Goal: Task Accomplishment & Management: Manage account settings

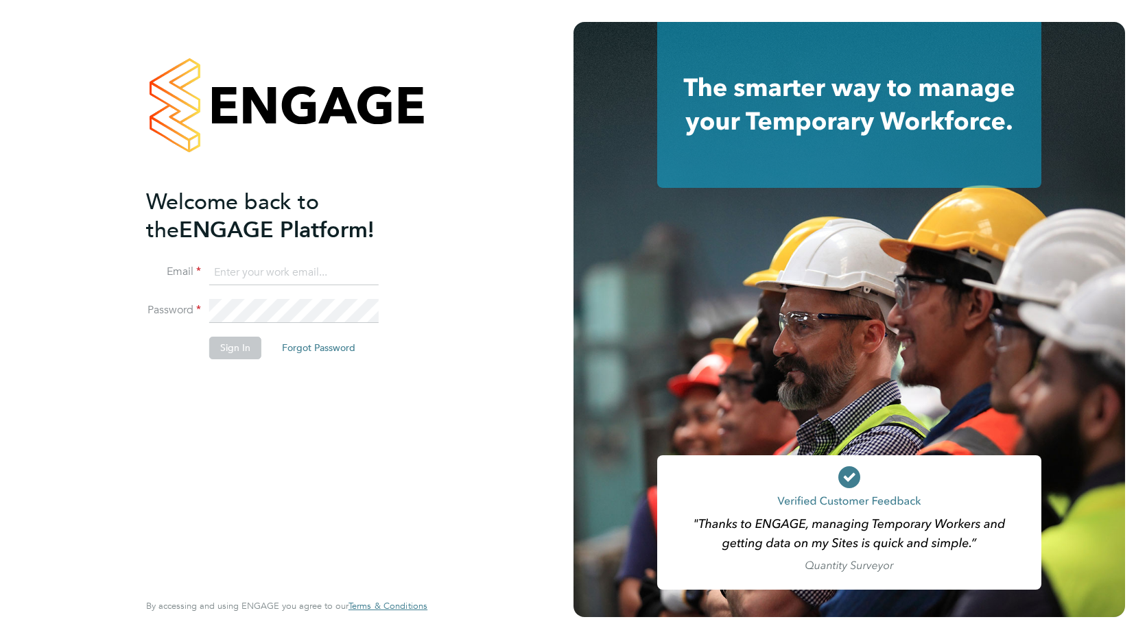
type input "[PERSON_NAME][EMAIL_ADDRESS][DOMAIN_NAME]"
click at [246, 350] on button "Sign In" at bounding box center [235, 348] width 52 height 22
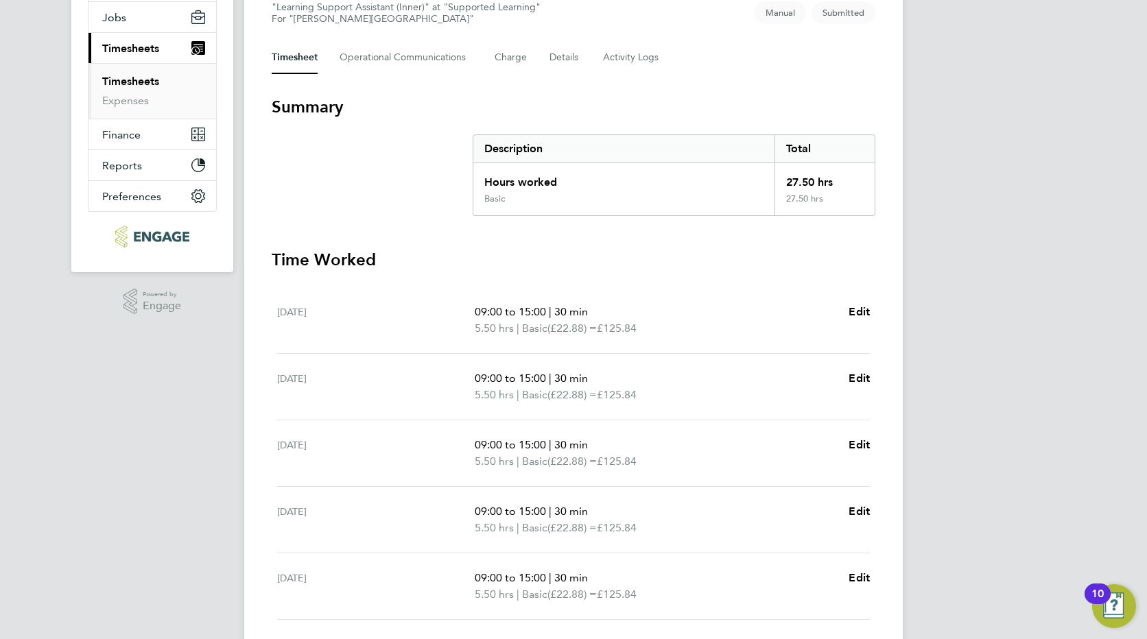
scroll to position [363, 0]
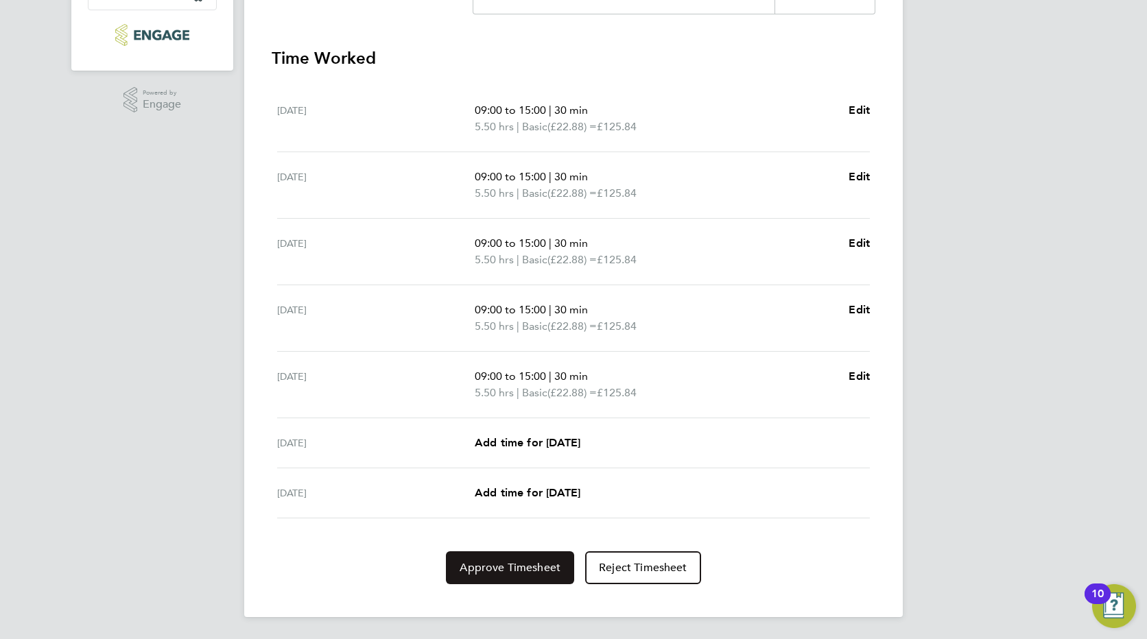
click at [520, 569] on span "Approve Timesheet" at bounding box center [510, 568] width 101 height 14
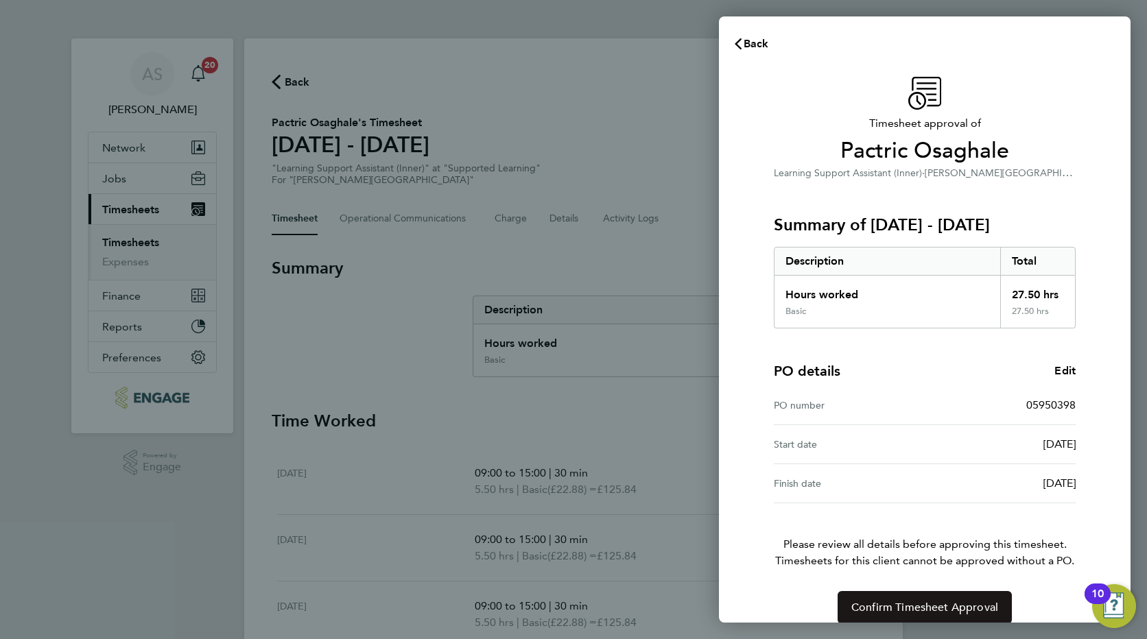
click at [927, 604] on span "Confirm Timesheet Approval" at bounding box center [924, 608] width 147 height 14
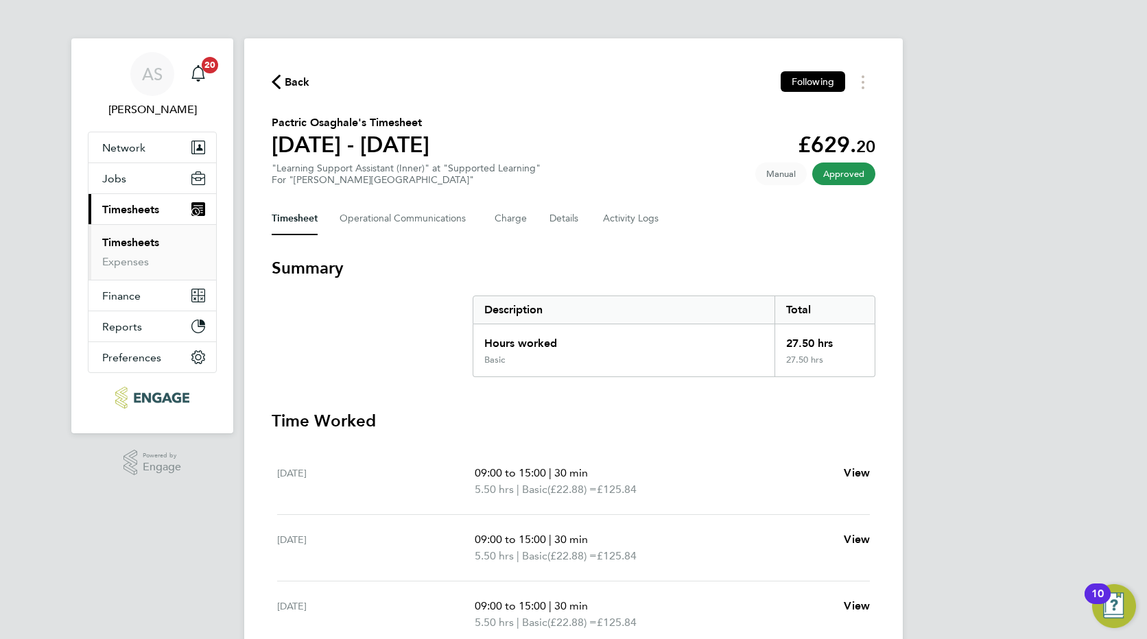
click at [125, 208] on span "Timesheets" at bounding box center [130, 209] width 57 height 13
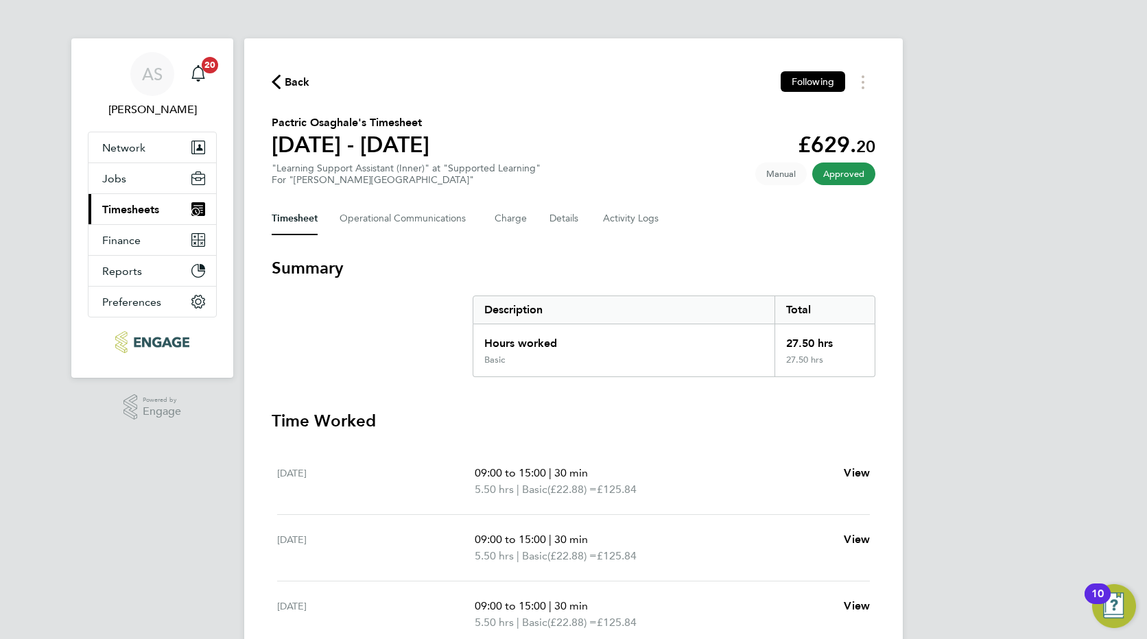
click at [125, 208] on span "Timesheets" at bounding box center [130, 209] width 57 height 13
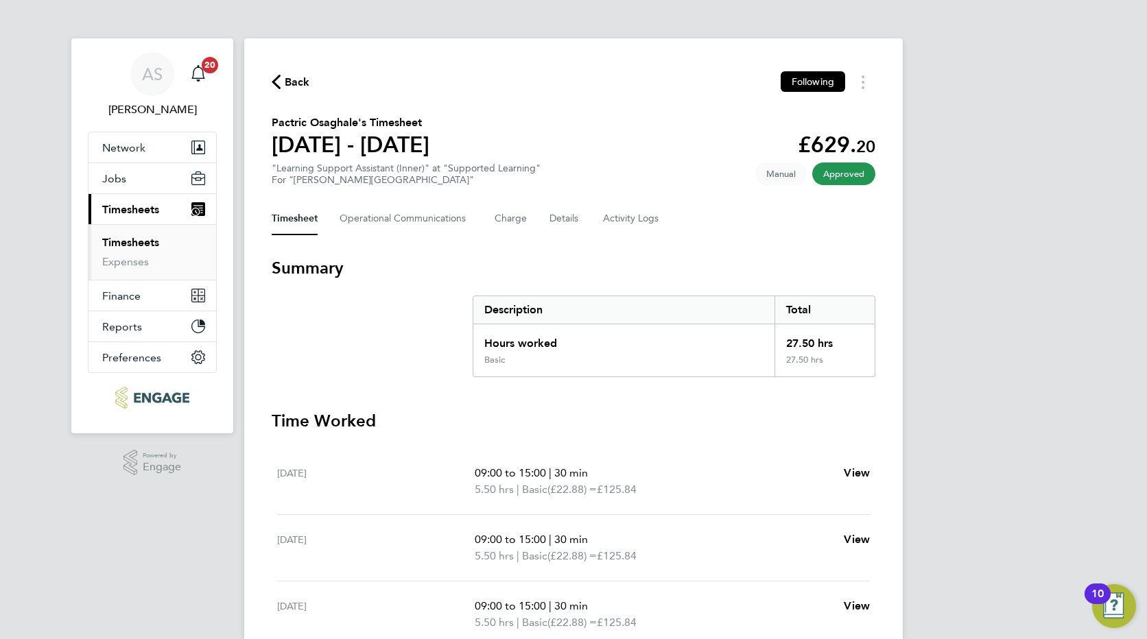
click at [134, 211] on span "Timesheets" at bounding box center [130, 209] width 57 height 13
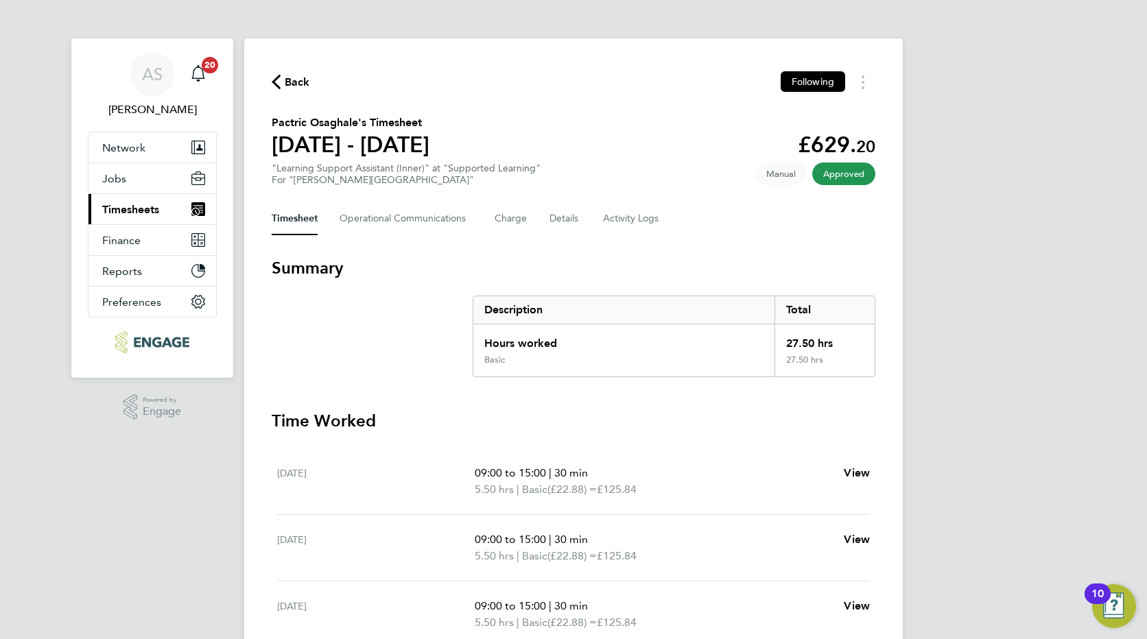
click at [134, 211] on span "Timesheets" at bounding box center [130, 209] width 57 height 13
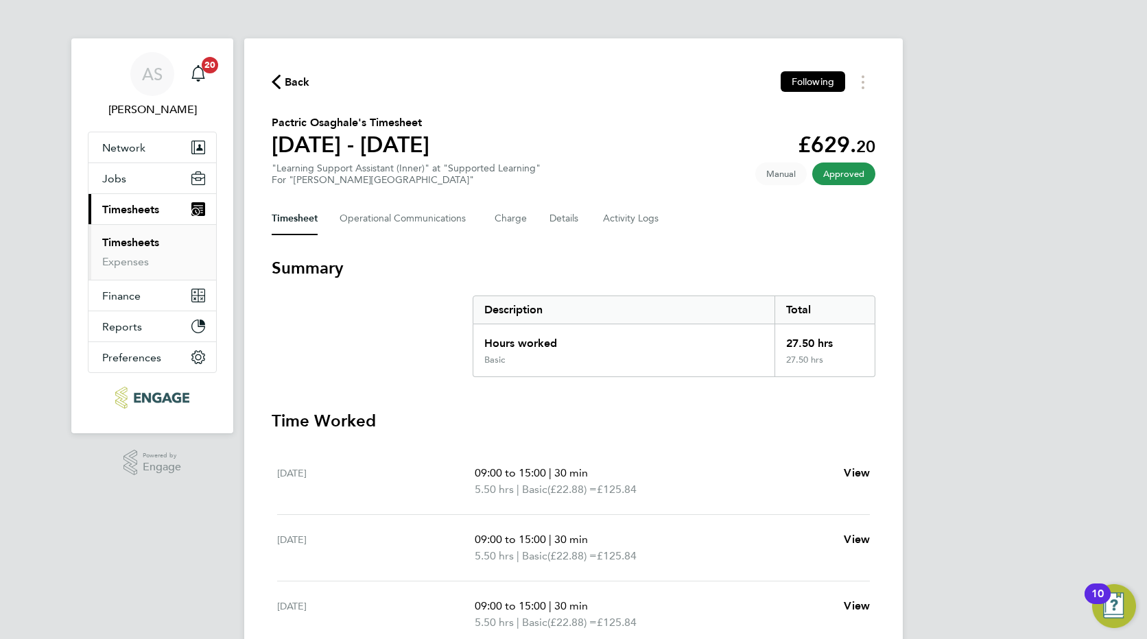
click at [276, 80] on icon "button" at bounding box center [276, 82] width 9 height 14
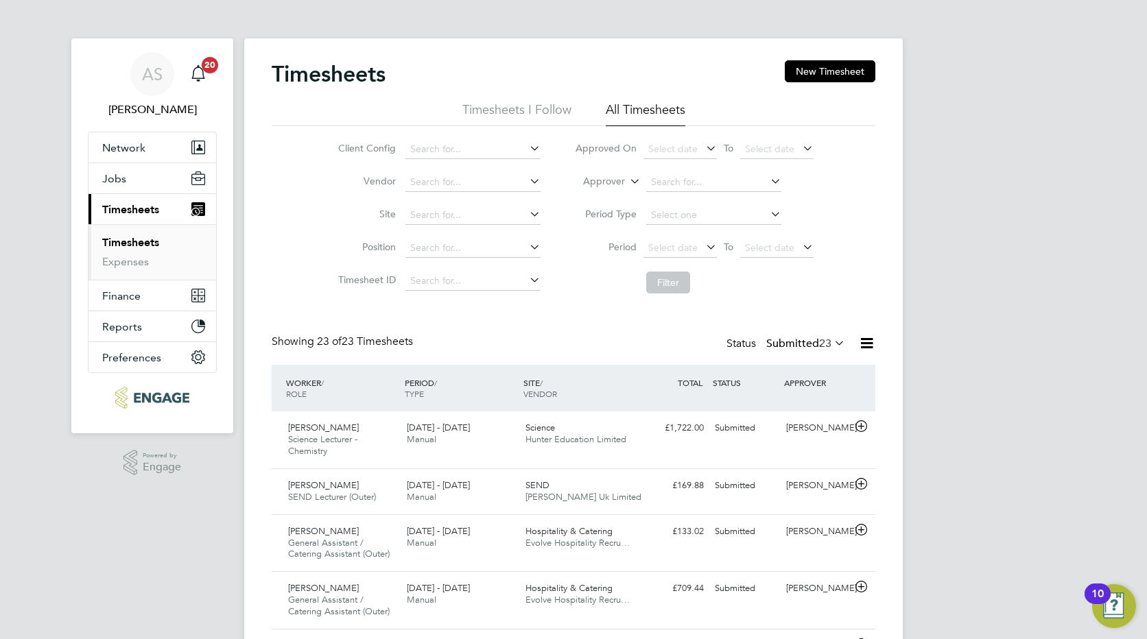
click at [136, 208] on span "Timesheets" at bounding box center [130, 209] width 57 height 13
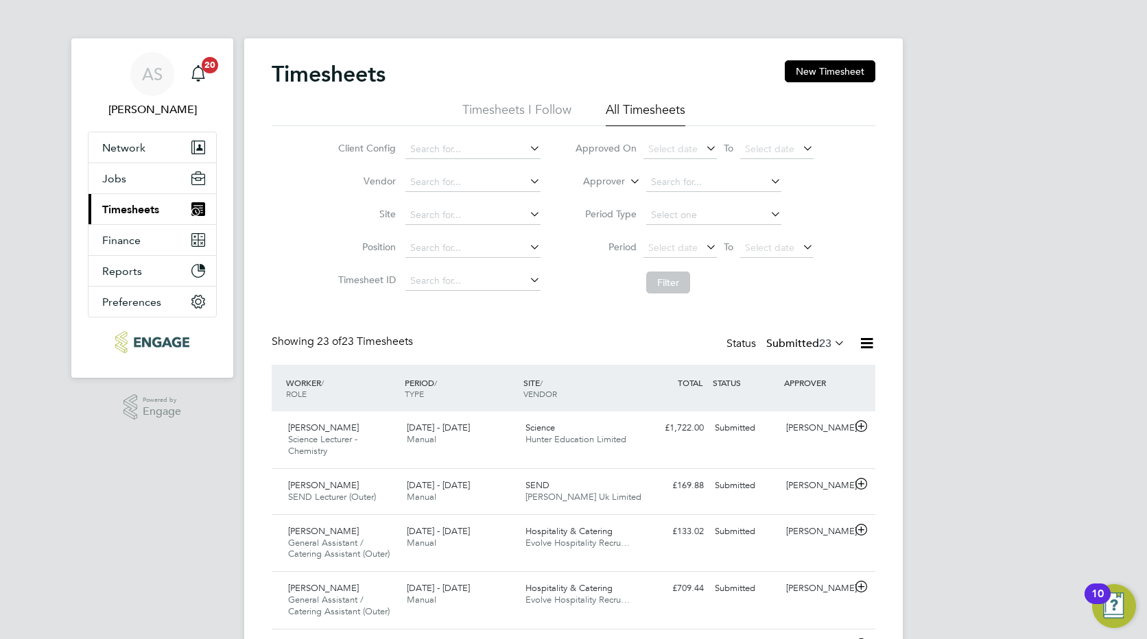
click at [136, 210] on span "Timesheets" at bounding box center [130, 209] width 57 height 13
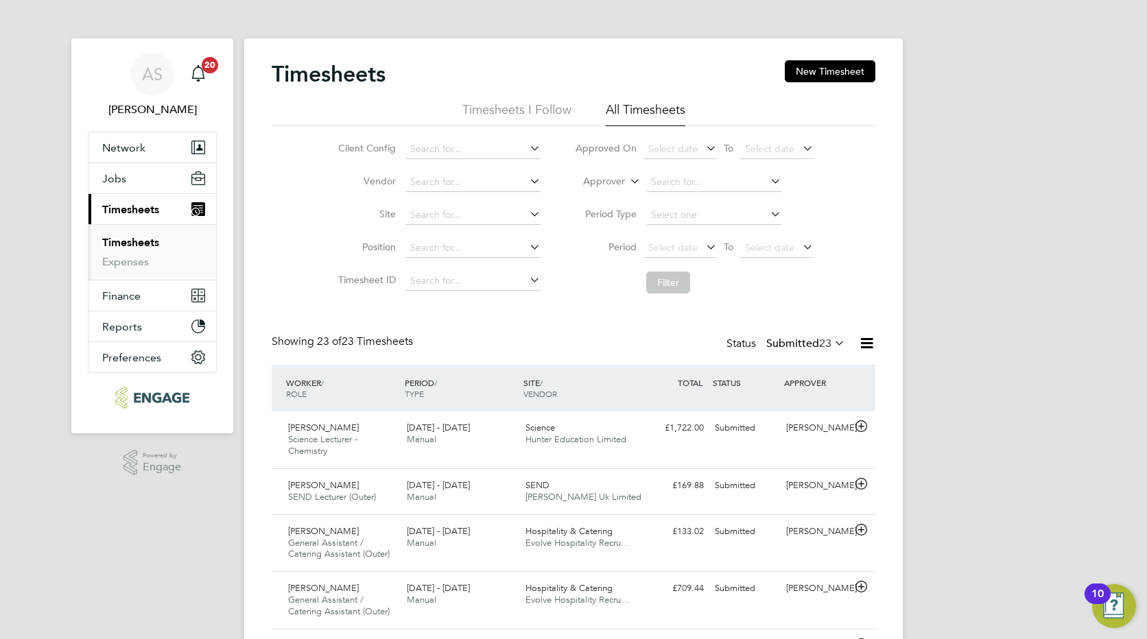
click at [134, 244] on link "Timesheets" at bounding box center [130, 242] width 57 height 13
click at [121, 110] on span "Anne-Marie Sapalska" at bounding box center [152, 110] width 129 height 16
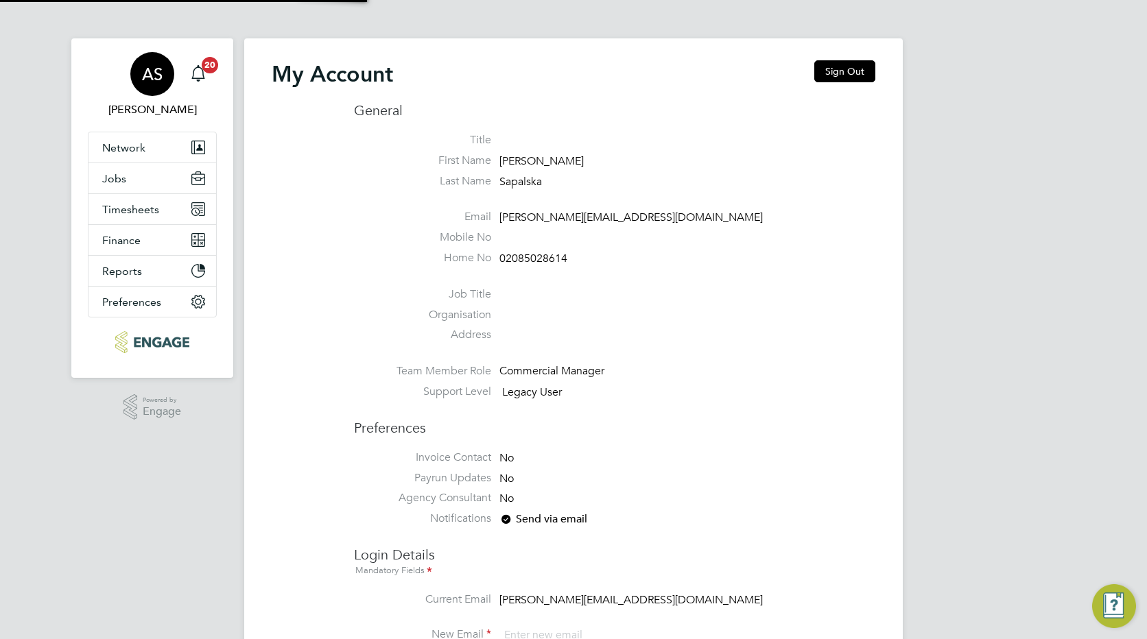
type input "[PERSON_NAME][EMAIL_ADDRESS][DOMAIN_NAME]"
click at [129, 213] on span "Timesheets" at bounding box center [130, 209] width 57 height 13
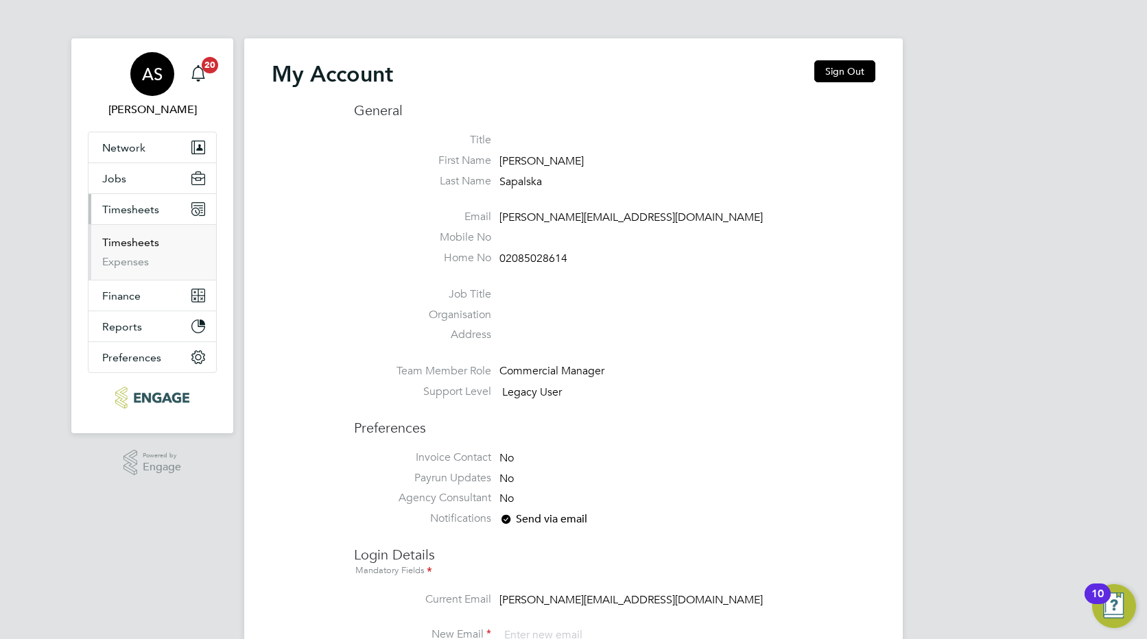
click at [132, 243] on link "Timesheets" at bounding box center [130, 242] width 57 height 13
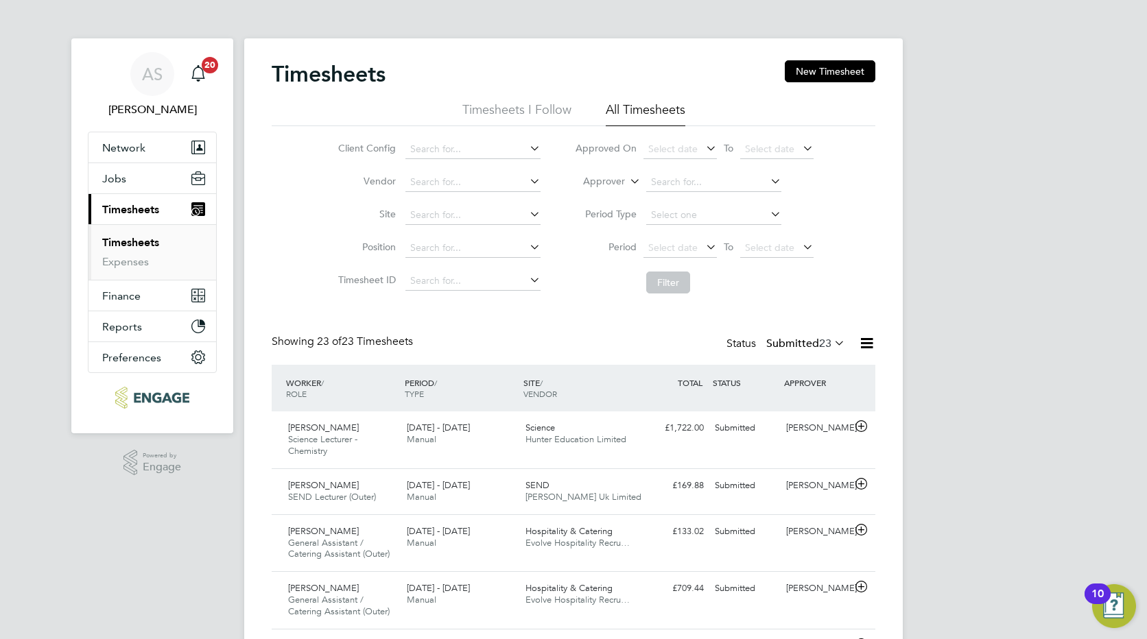
click at [768, 180] on icon at bounding box center [768, 180] width 0 height 19
click at [746, 214] on li "Anne -Marie Sapalska" at bounding box center [731, 220] width 172 height 19
type input "Anne-Marie Sapalska"
click at [670, 280] on button "Filter" at bounding box center [668, 283] width 44 height 22
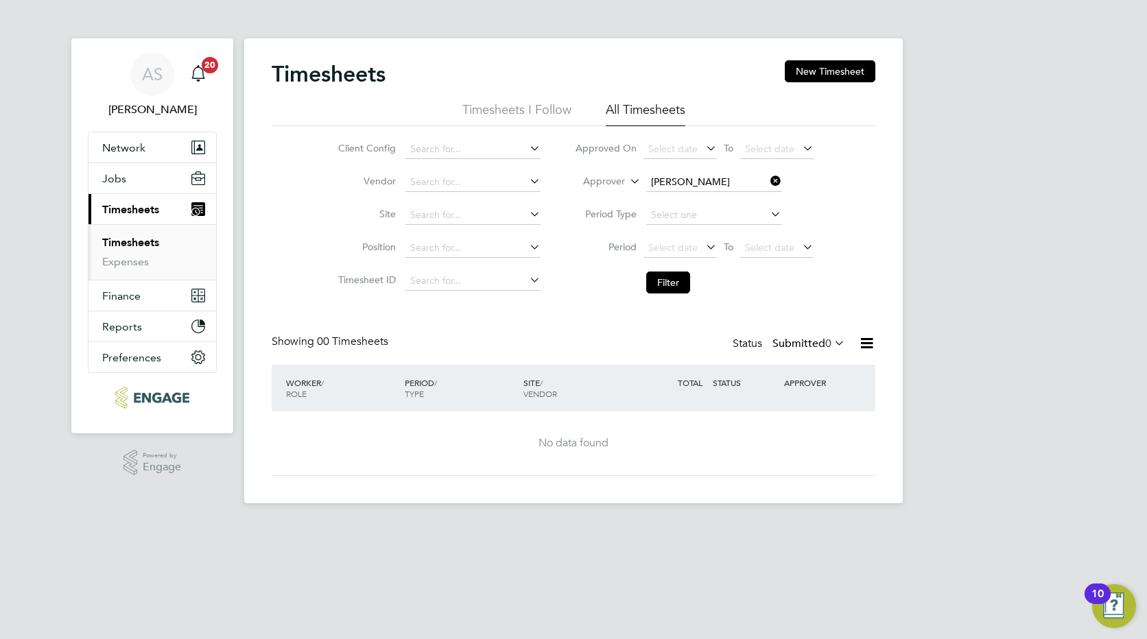
click at [831, 342] on icon at bounding box center [831, 342] width 0 height 19
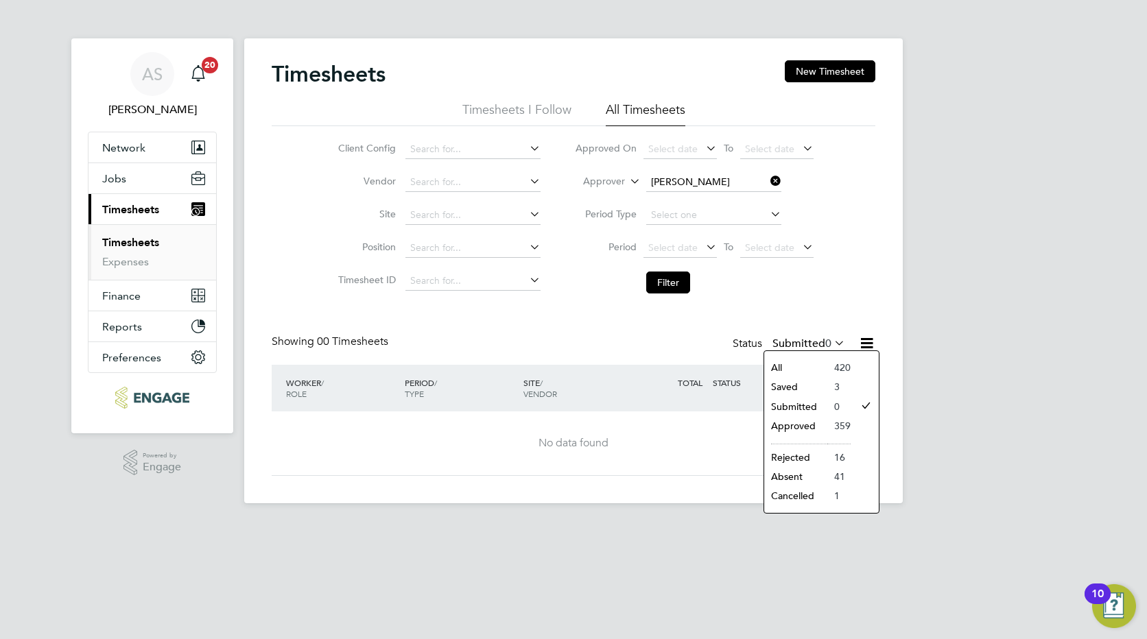
click at [497, 319] on div "Timesheets New Timesheet Timesheets I Follow All Timesheets Client Config Vendo…" at bounding box center [574, 268] width 604 height 416
